Goal: Task Accomplishment & Management: Use online tool/utility

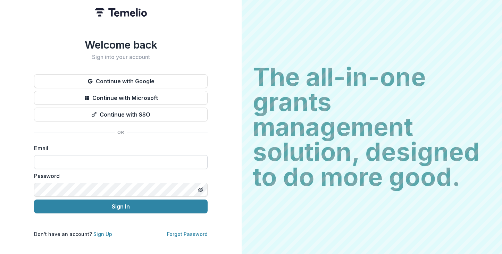
click at [131, 155] on input at bounding box center [121, 162] width 174 height 14
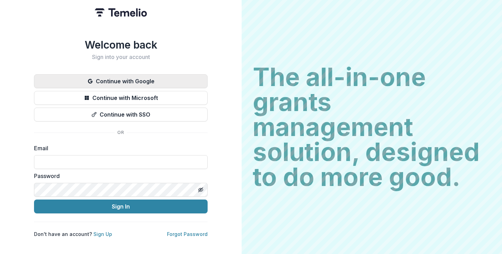
click at [128, 79] on button "Continue with Google" at bounding box center [121, 81] width 174 height 14
